Goal: Understand process/instructions

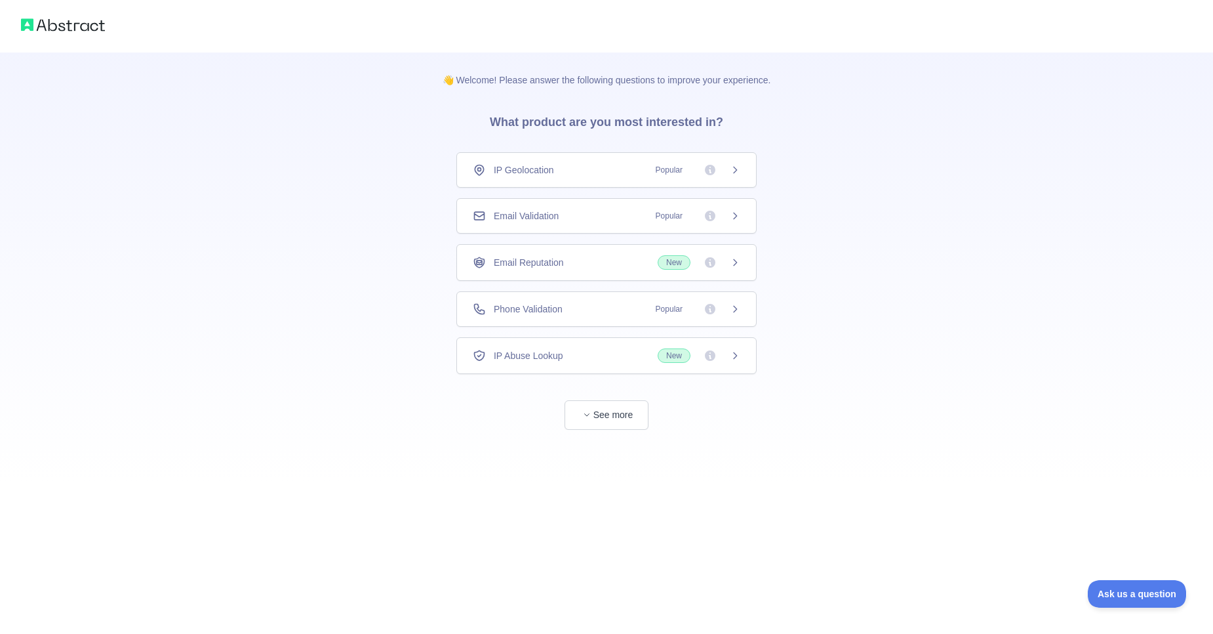
click at [611, 398] on span "See more" at bounding box center [606, 402] width 300 height 56
click at [609, 416] on button "See more" at bounding box center [607, 415] width 84 height 30
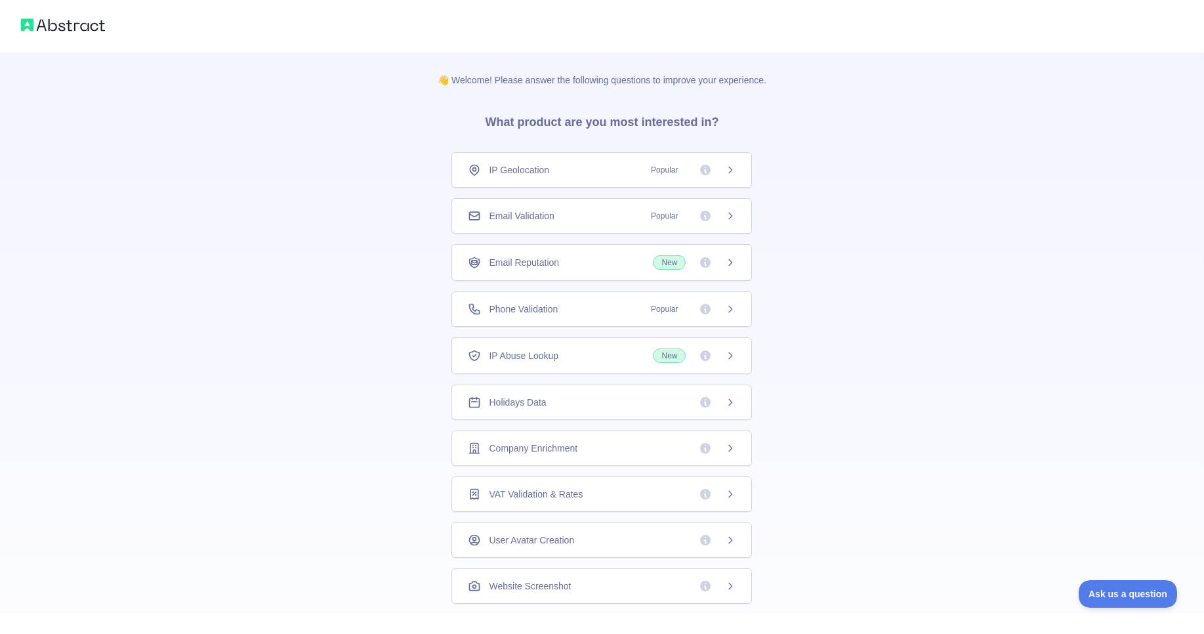
click at [649, 175] on span "Popular" at bounding box center [664, 169] width 43 height 13
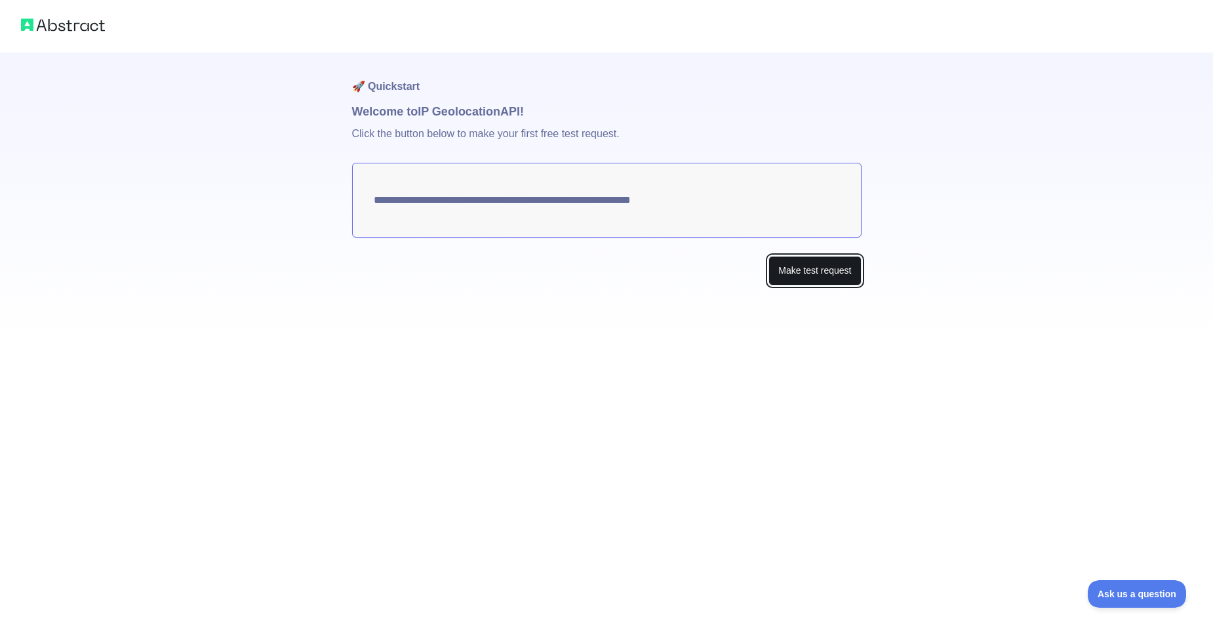
click at [840, 272] on button "Make test request" at bounding box center [815, 271] width 92 height 30
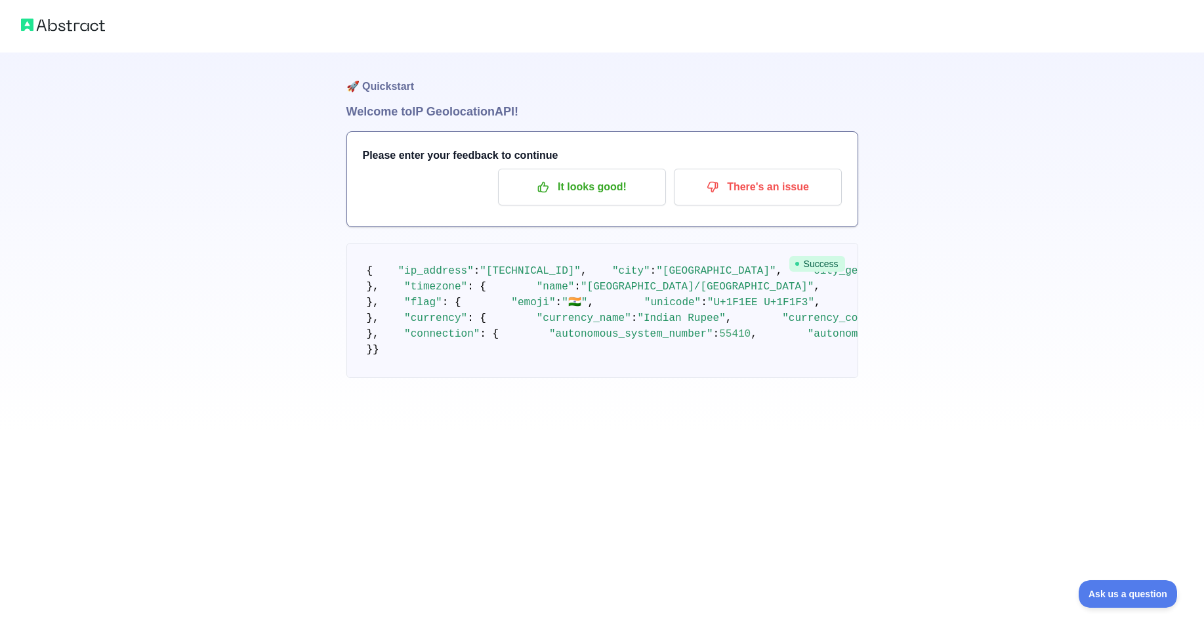
scroll to position [382, 0]
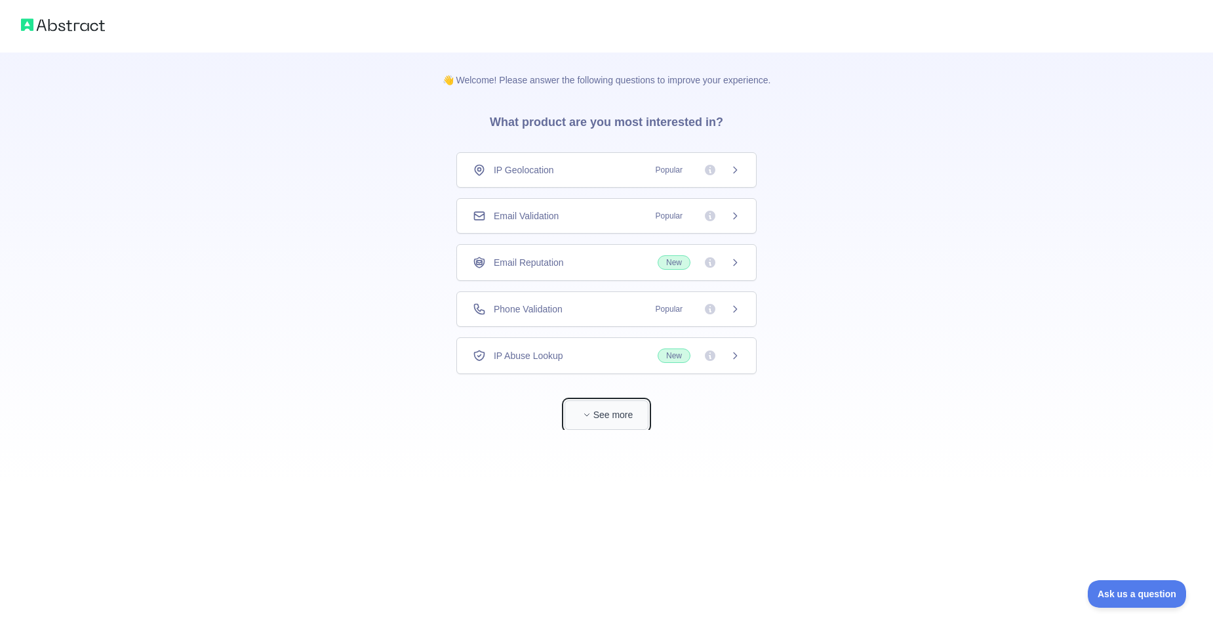
click at [599, 420] on button "See more" at bounding box center [607, 415] width 84 height 30
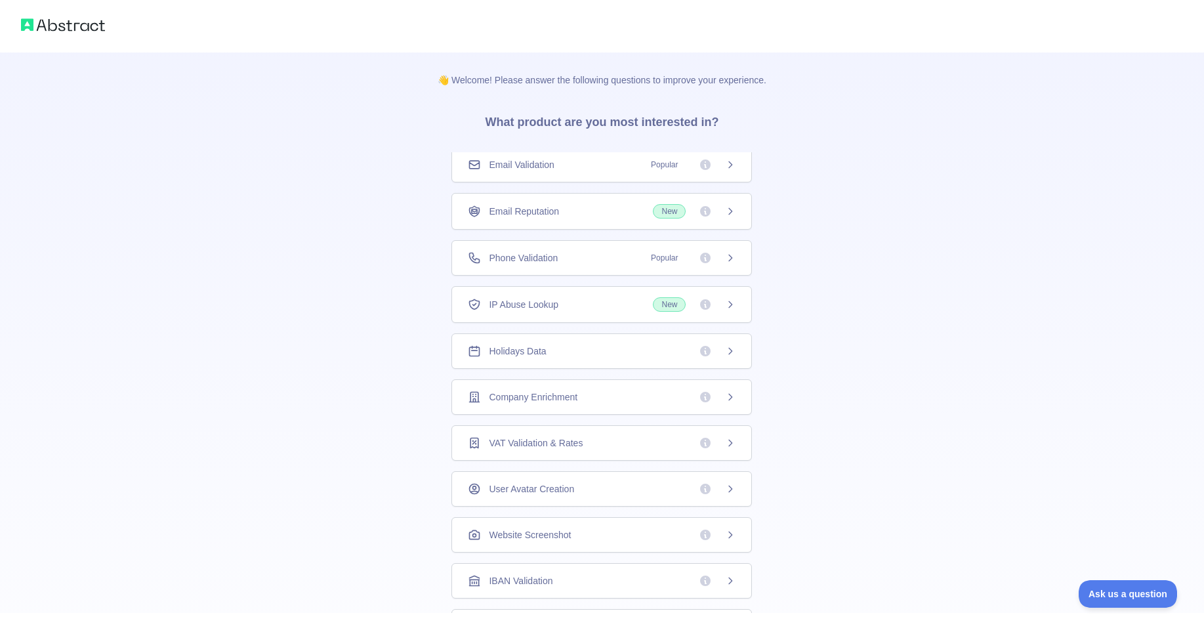
scroll to position [201, 0]
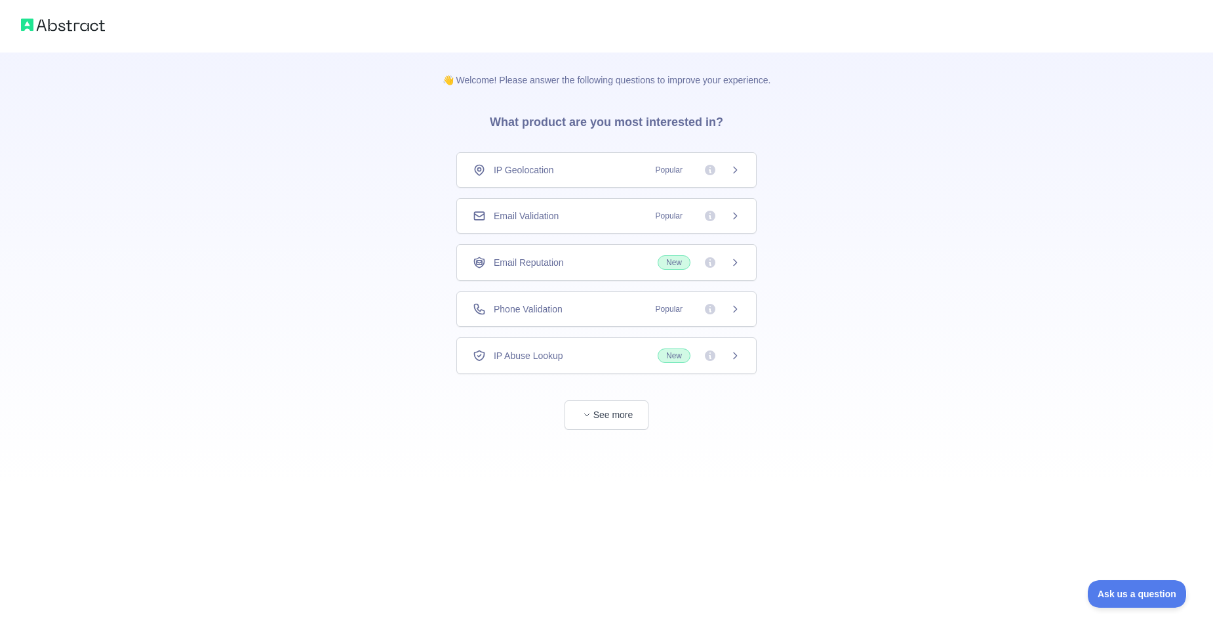
click at [881, 100] on div "👋 Welcome! Please answer the following questions to improve your experience. Wh…" at bounding box center [606, 241] width 1213 height 482
click at [1157, 592] on span "Ask us a question" at bounding box center [1131, 591] width 98 height 9
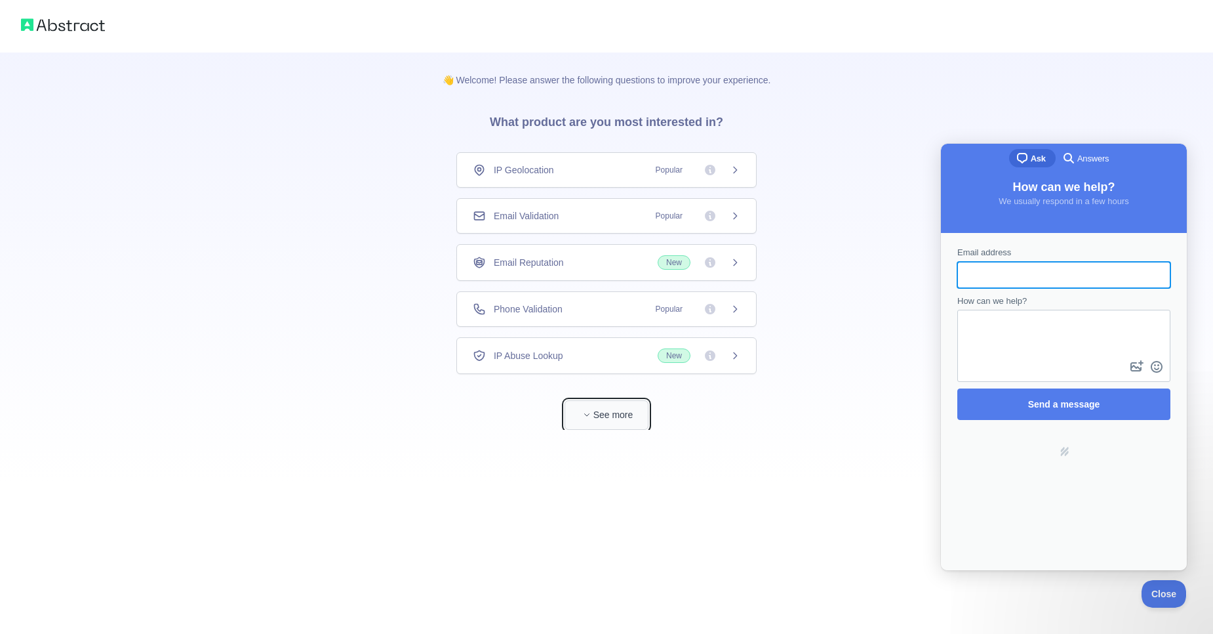
click at [592, 409] on span "button" at bounding box center [586, 414] width 13 height 13
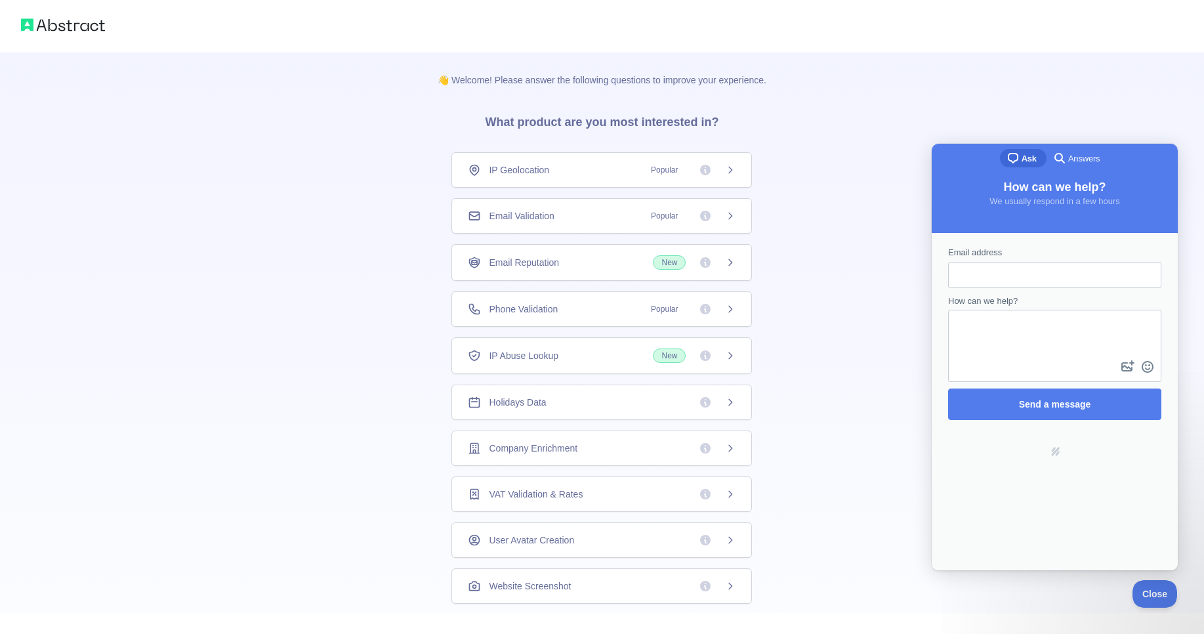
scroll to position [51, 0]
